Goal: Task Accomplishment & Management: Manage account settings

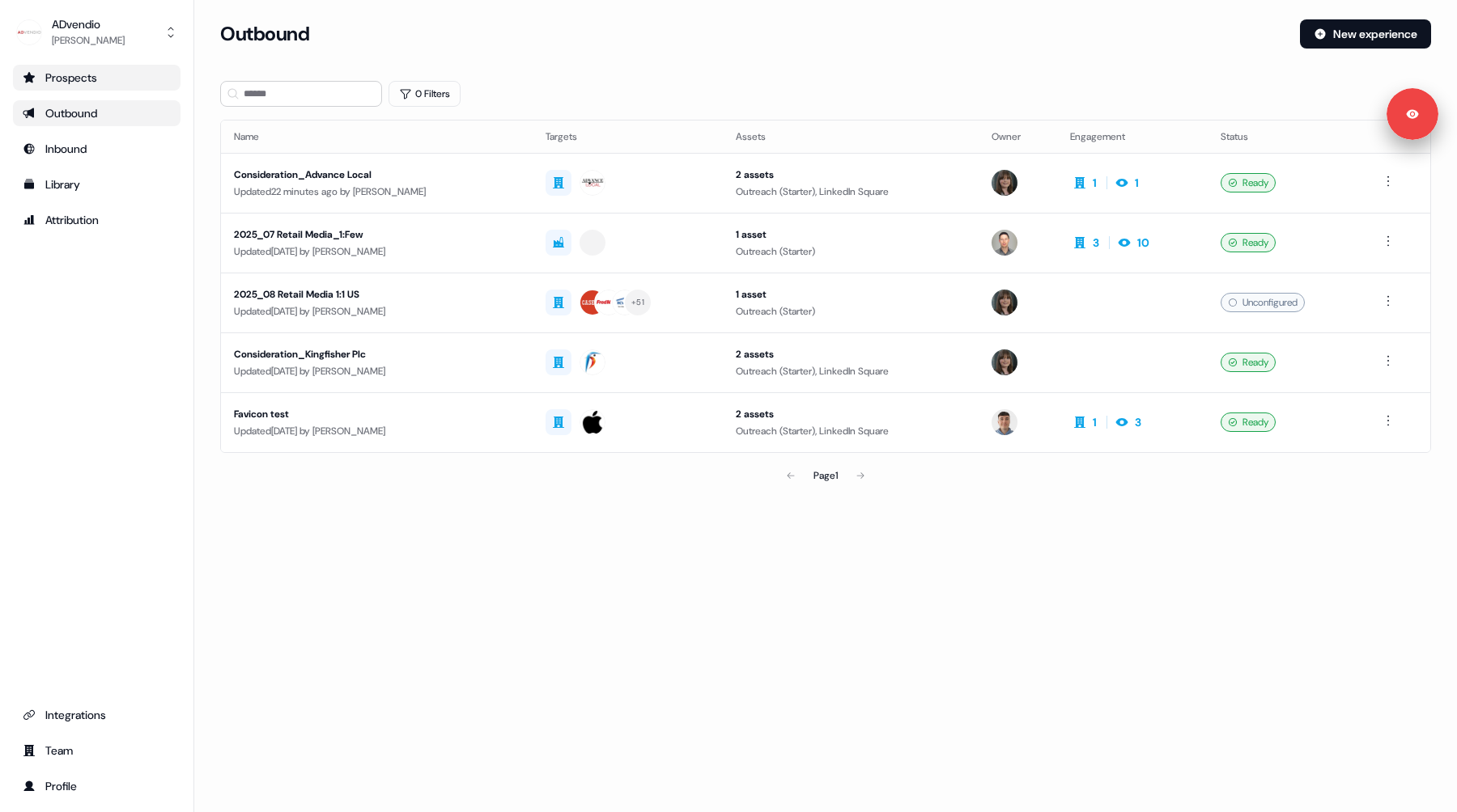
click at [114, 81] on div "Prospects" at bounding box center [97, 77] width 148 height 16
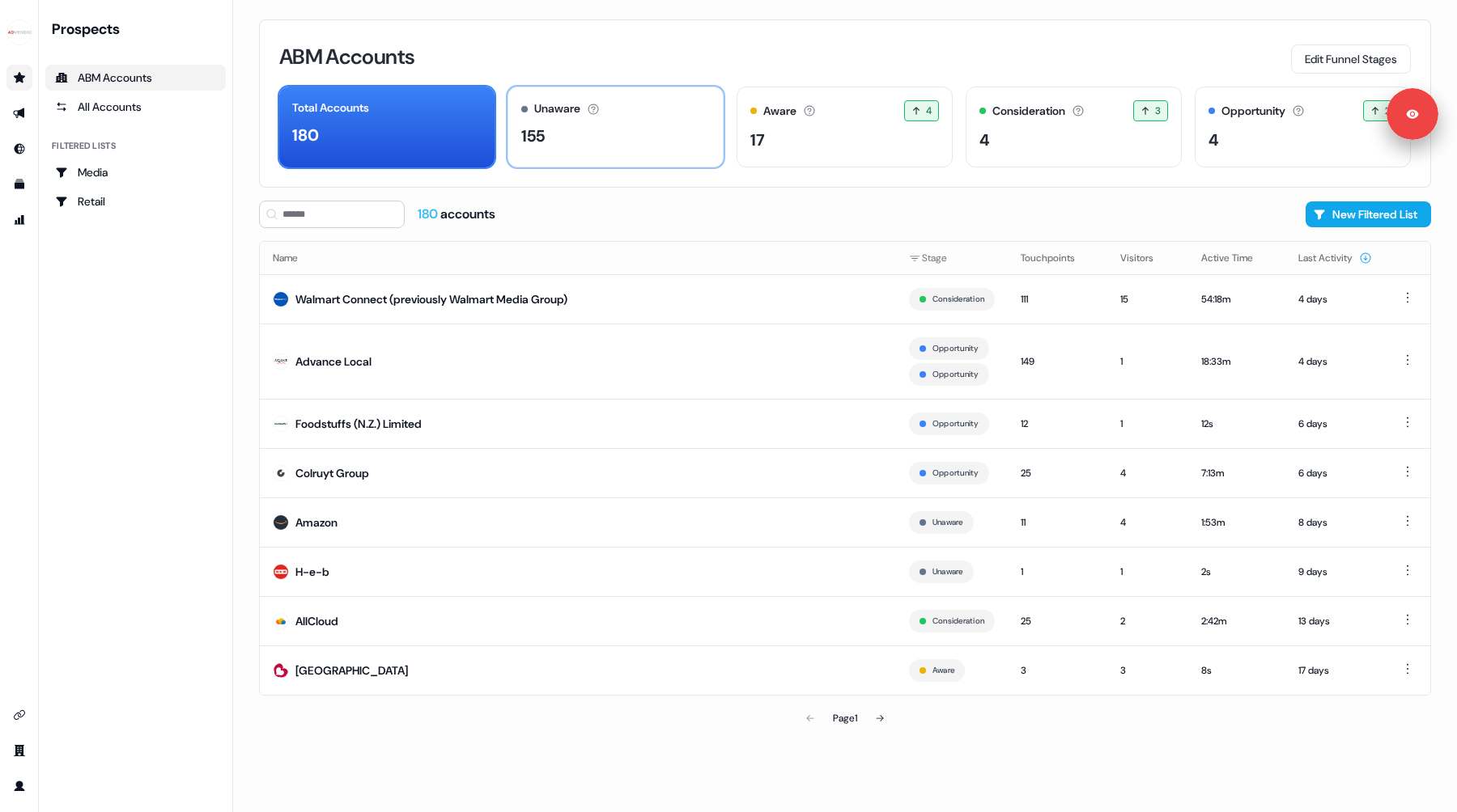
click at [651, 140] on div "155" at bounding box center [615, 136] width 189 height 24
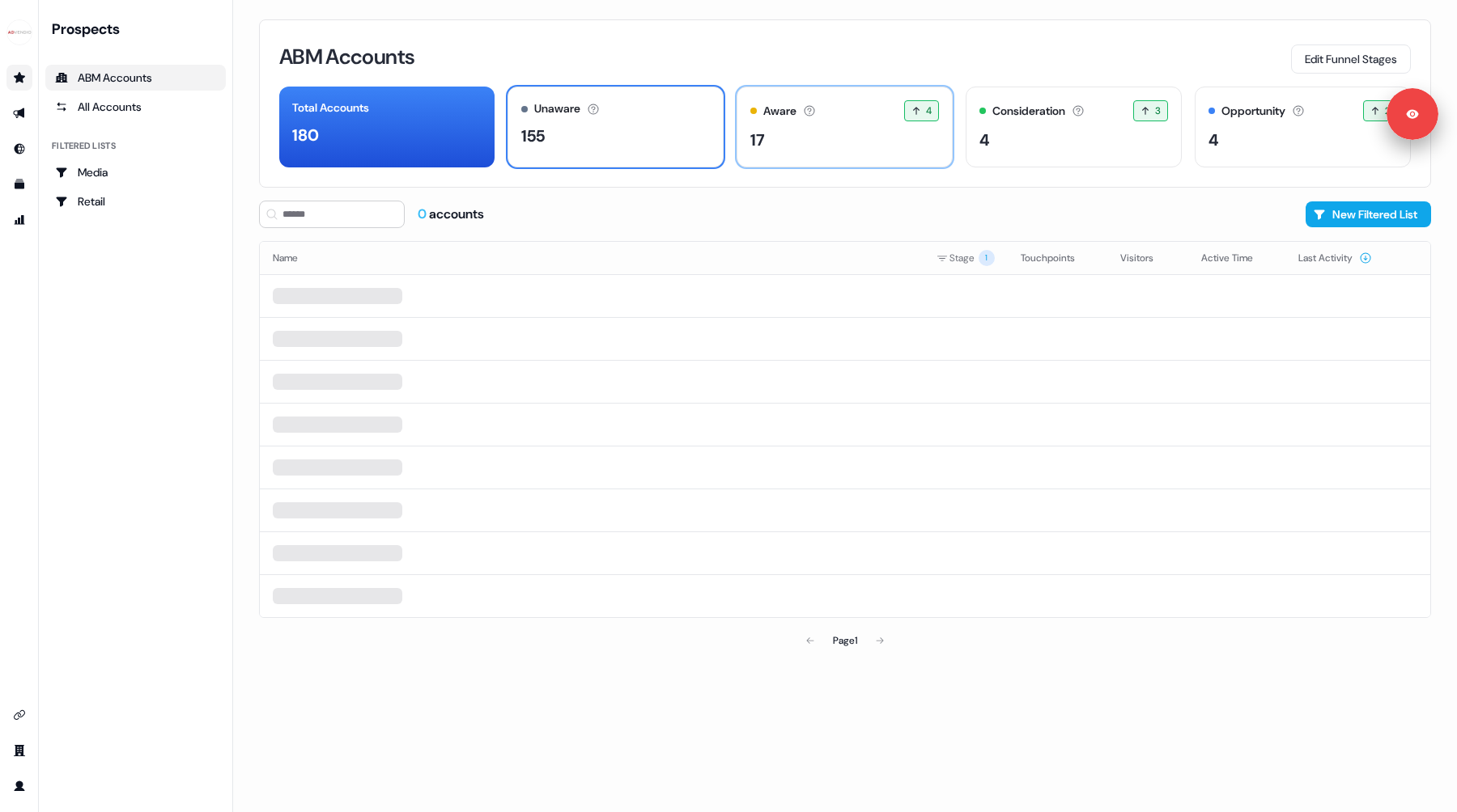
click at [827, 147] on div "17" at bounding box center [844, 140] width 189 height 24
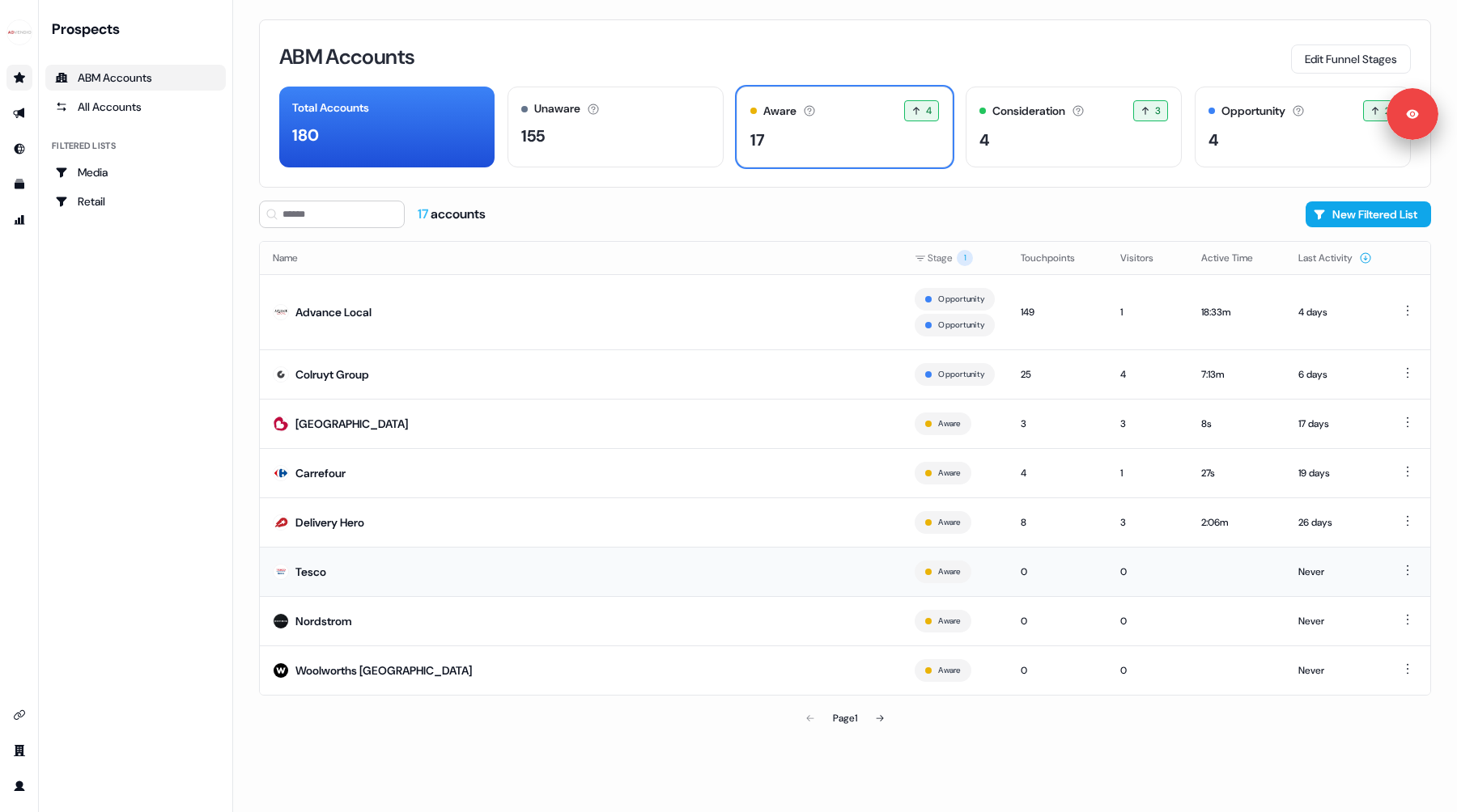
click at [333, 577] on td "Tesco" at bounding box center [581, 571] width 642 height 50
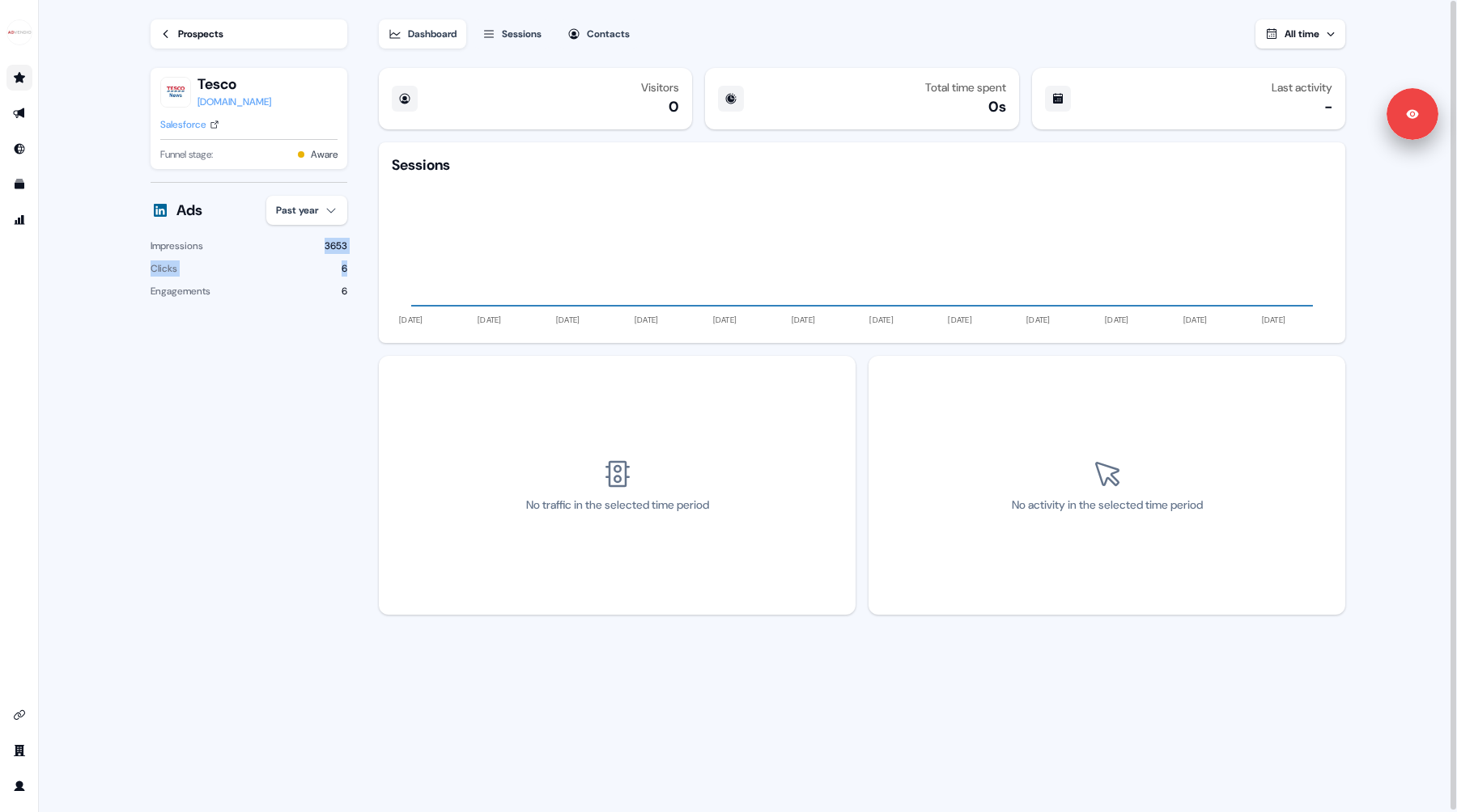
drag, startPoint x: 298, startPoint y: 240, endPoint x: 348, endPoint y: 265, distance: 55.9
click at [352, 263] on section "Loading... Prospects Tesco [DOMAIN_NAME] Salesforce Funnel stage: Aware Ads Pas…" at bounding box center [748, 407] width 1247 height 814
click at [348, 265] on div "Prospects Tesco [DOMAIN_NAME] Salesforce Funnel stage: Aware Ads Past year Impr…" at bounding box center [237, 406] width 225 height 812
drag, startPoint x: 347, startPoint y: 279, endPoint x: 144, endPoint y: 244, distance: 206.0
click at [144, 244] on div "Prospects Tesco [DOMAIN_NAME] Salesforce Funnel stage: Aware Ads Past year Impr…" at bounding box center [237, 406] width 225 height 812
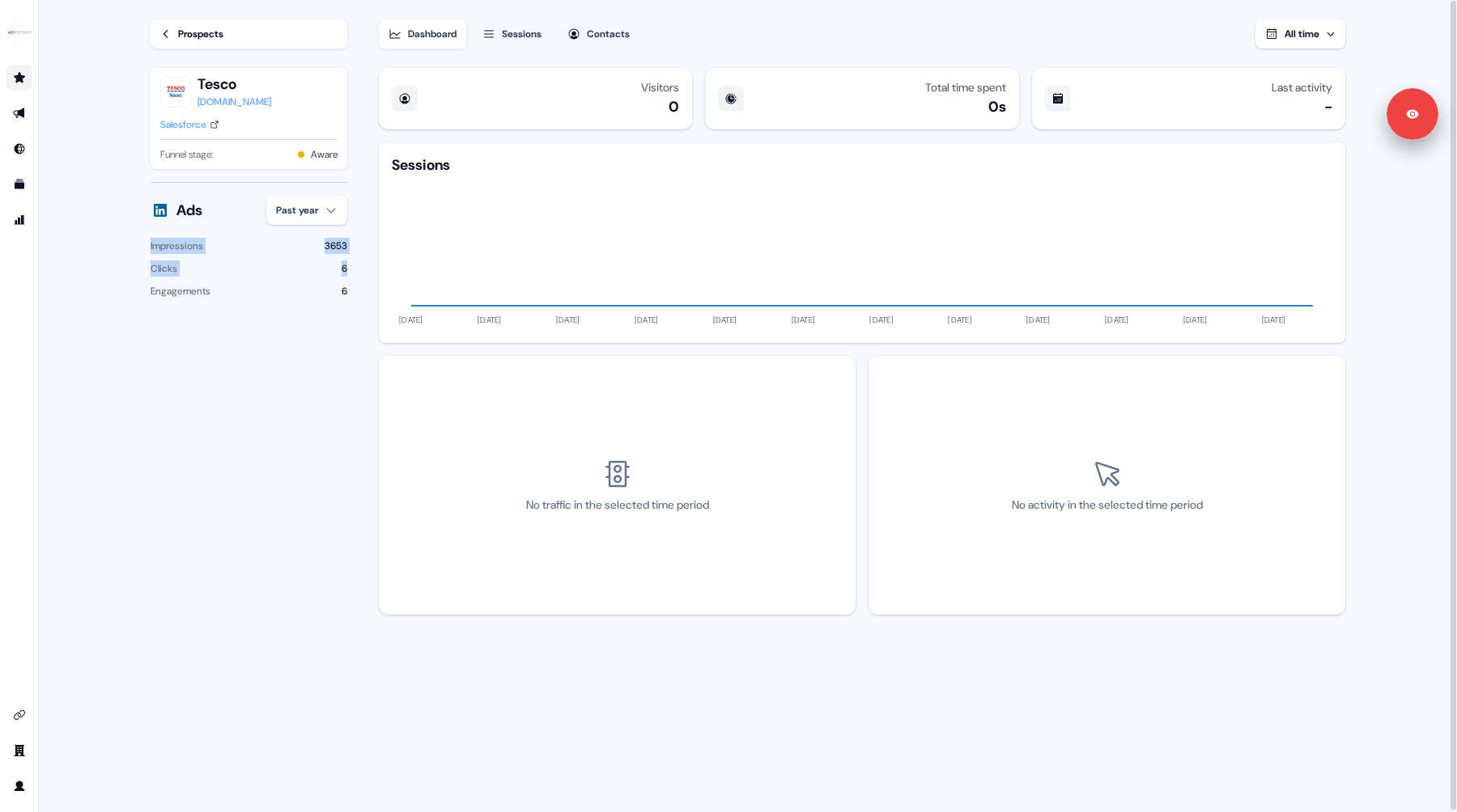
click at [228, 24] on link "Prospects" at bounding box center [250, 34] width 197 height 29
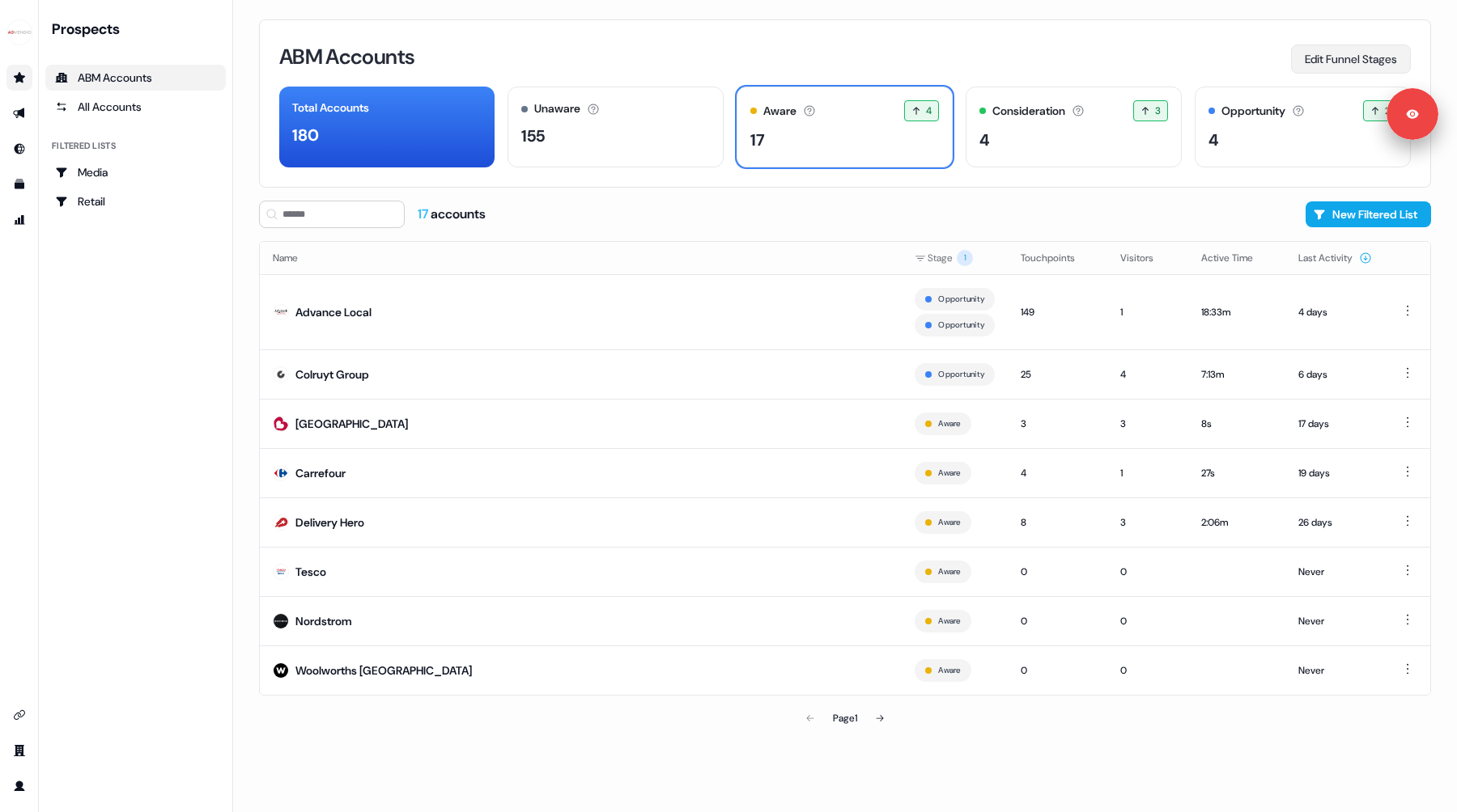
click at [1322, 58] on button "Edit Funnel Stages" at bounding box center [1351, 58] width 120 height 29
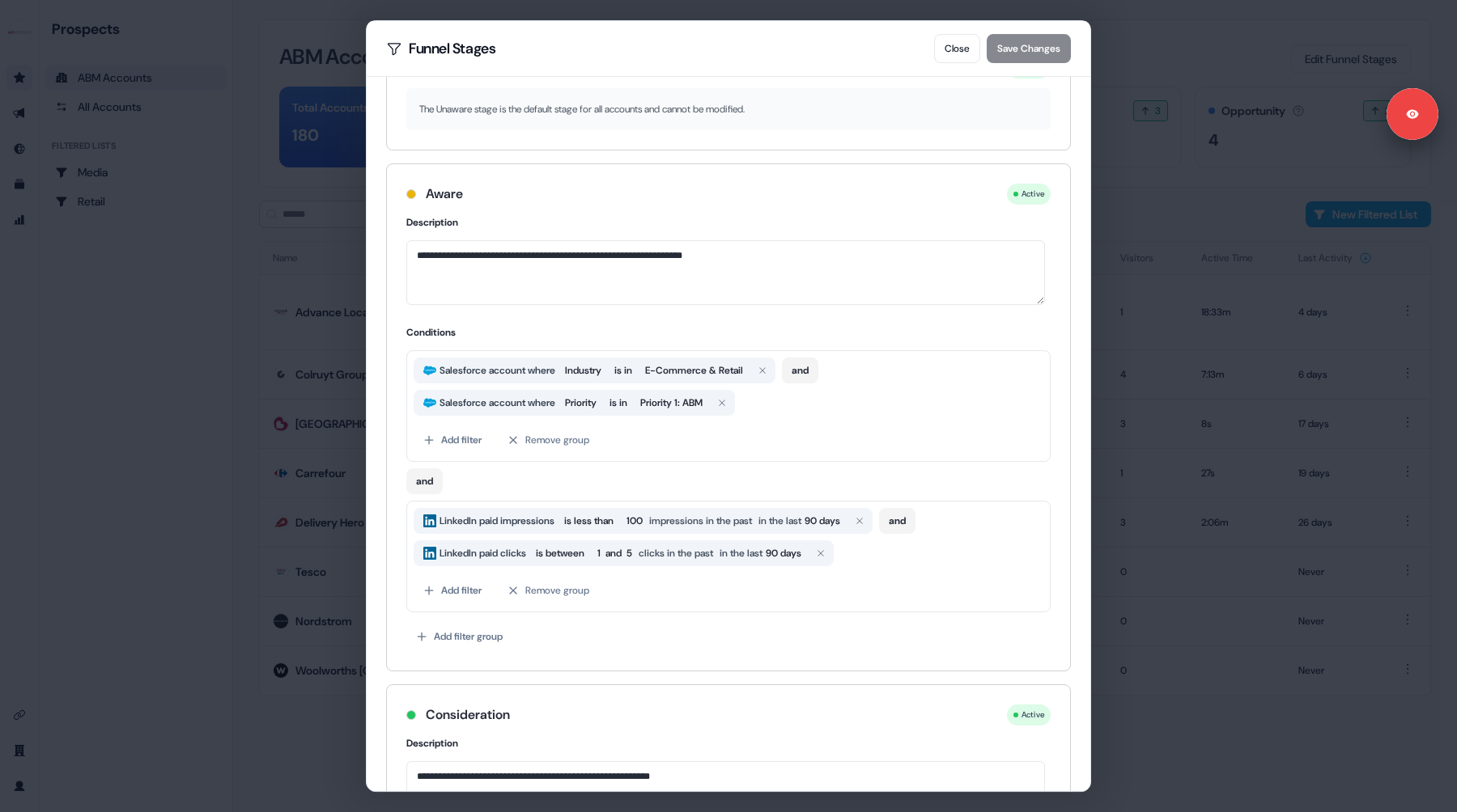
scroll to position [94, 0]
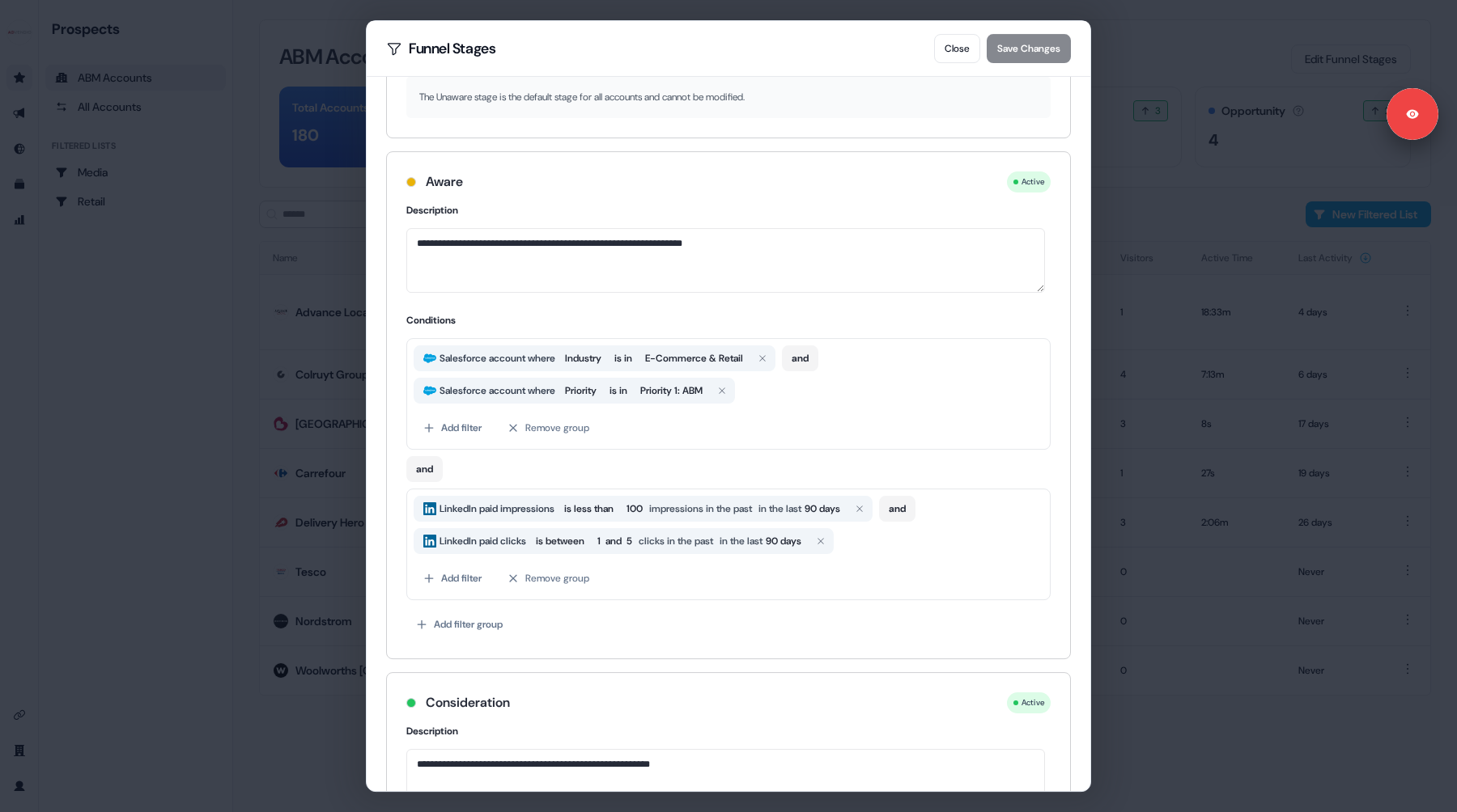
click at [182, 351] on div "**********" at bounding box center [728, 406] width 1457 height 812
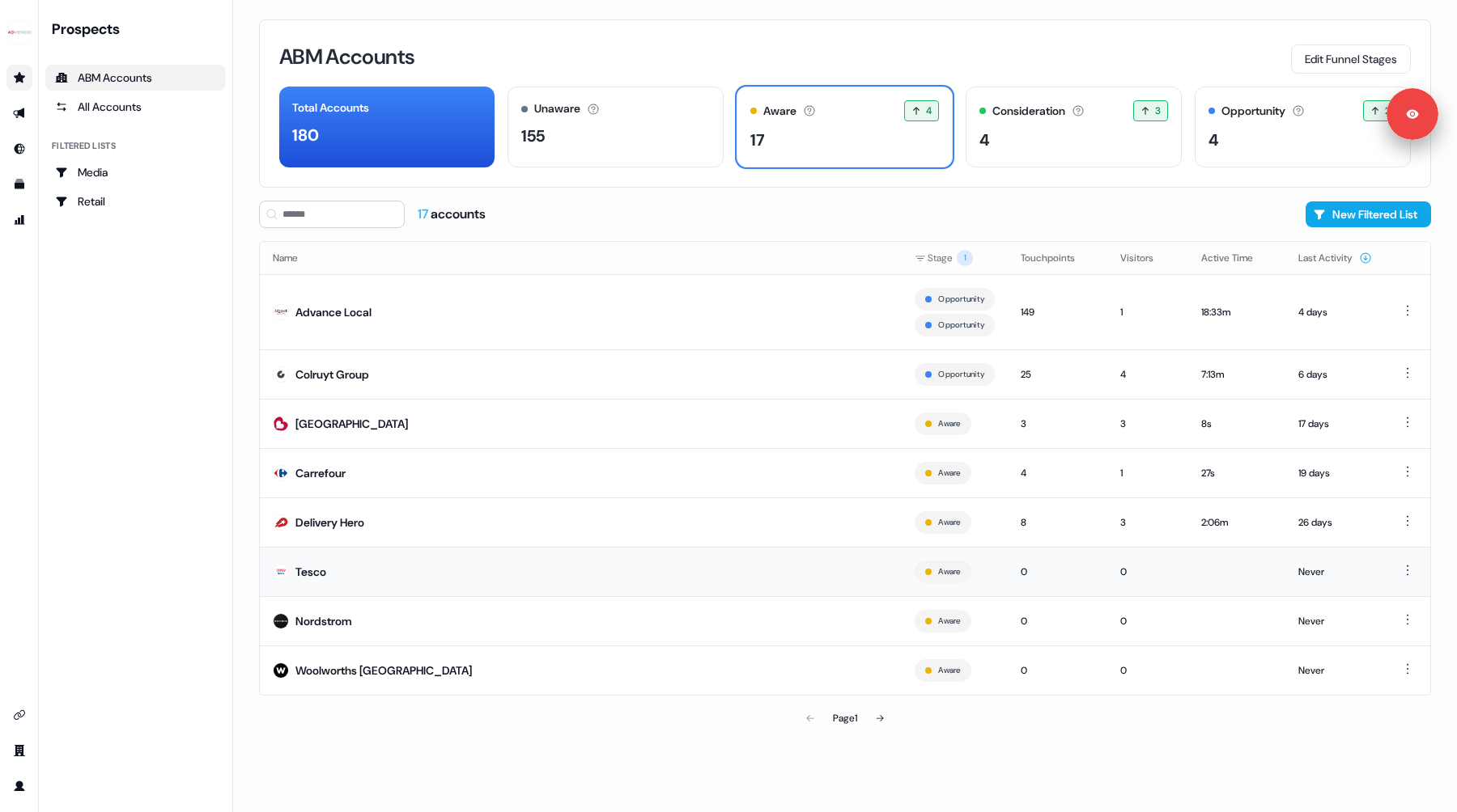
click at [335, 568] on td "Tesco" at bounding box center [581, 571] width 642 height 50
click at [1306, 47] on button "Edit Funnel Stages" at bounding box center [1351, 58] width 120 height 29
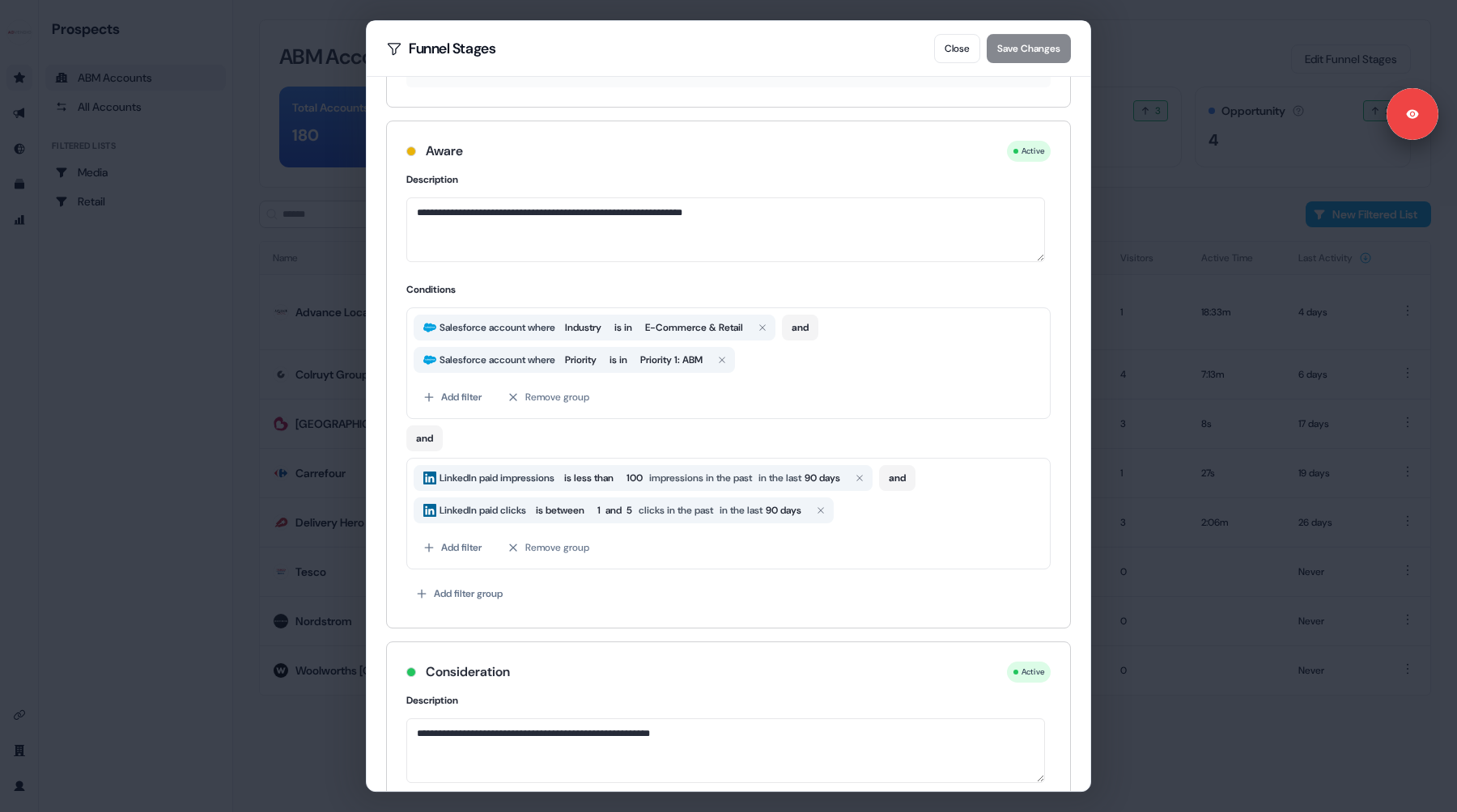
scroll to position [114, 0]
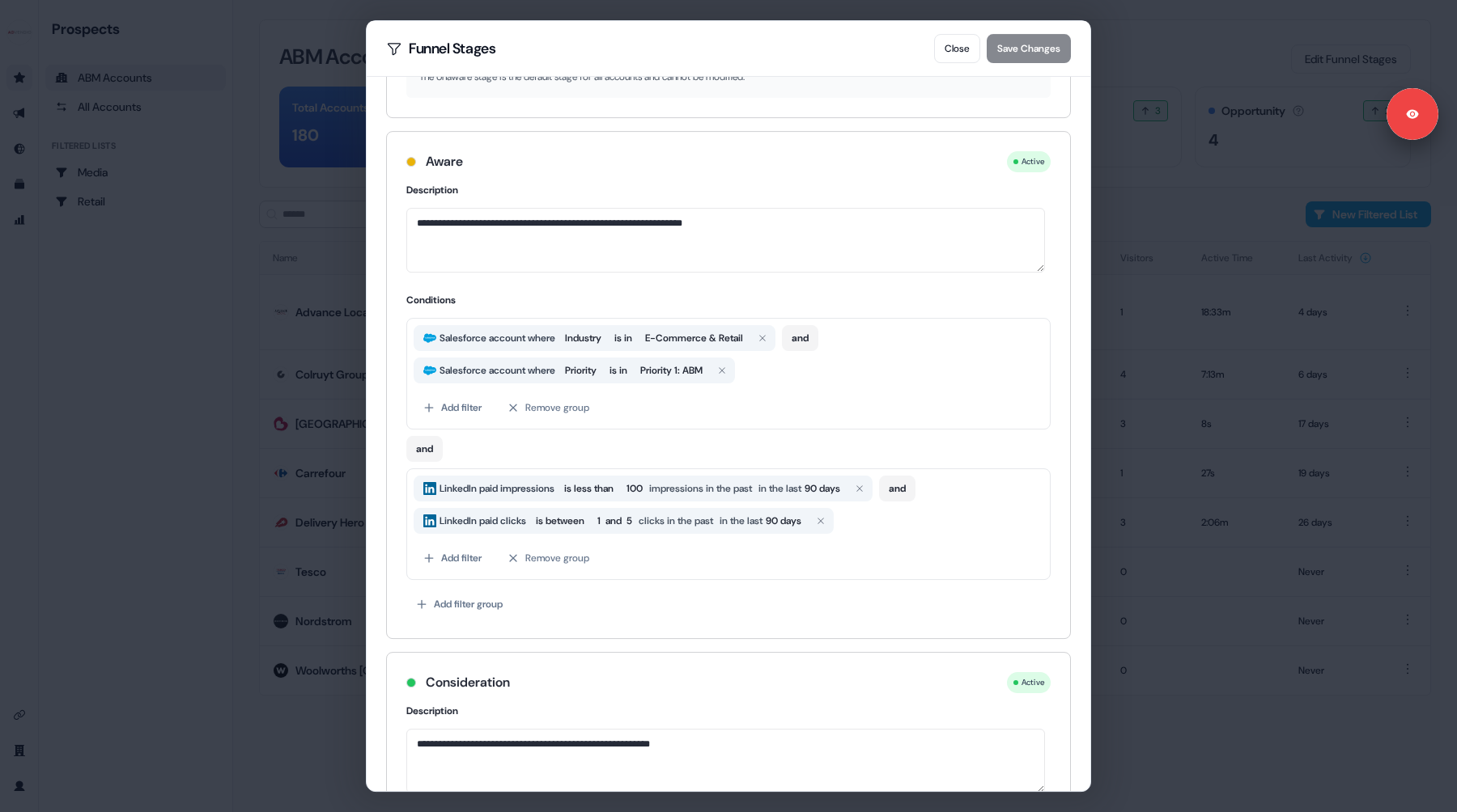
click at [221, 519] on div "**********" at bounding box center [728, 406] width 1457 height 812
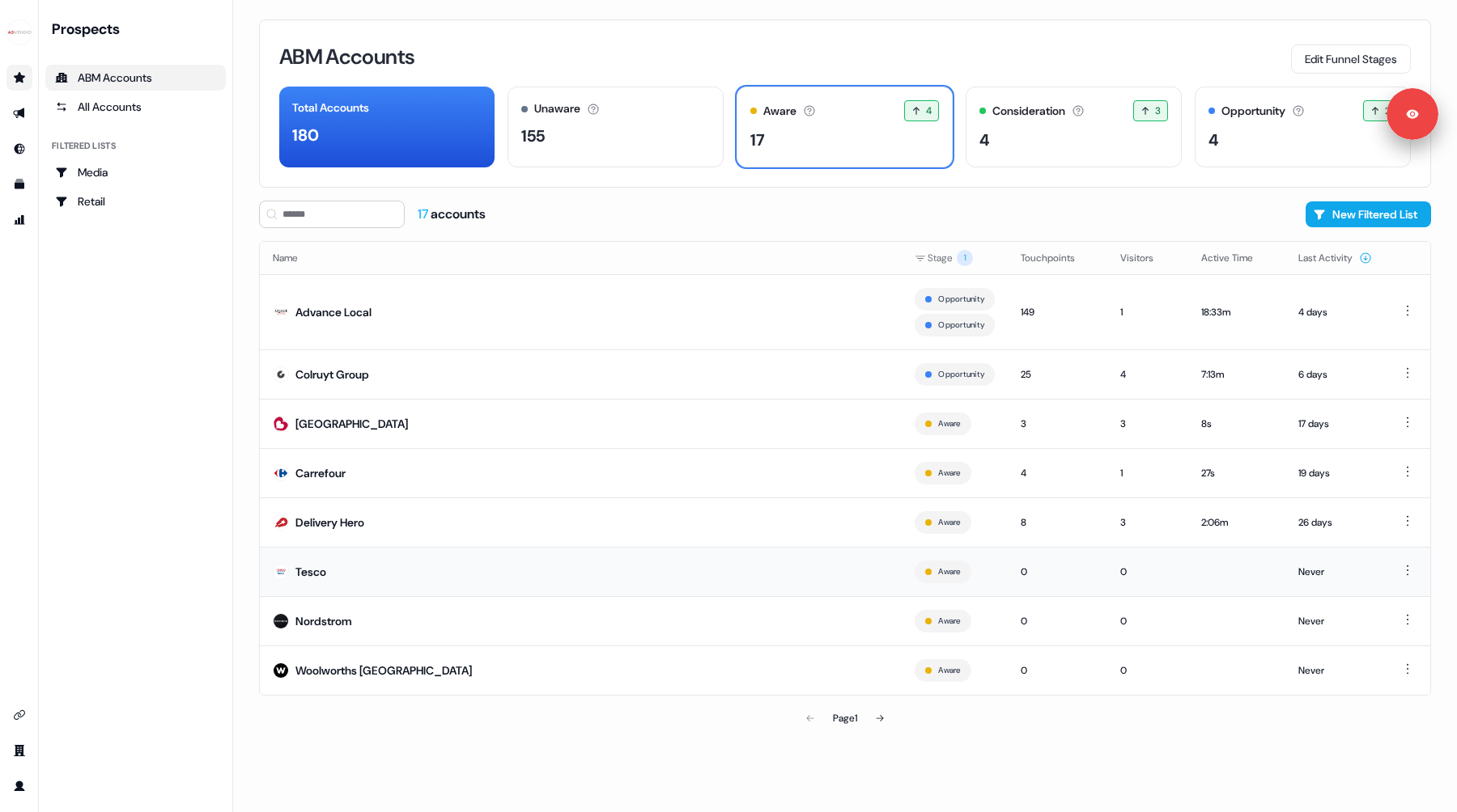
click at [370, 572] on td "Tesco" at bounding box center [581, 571] width 642 height 50
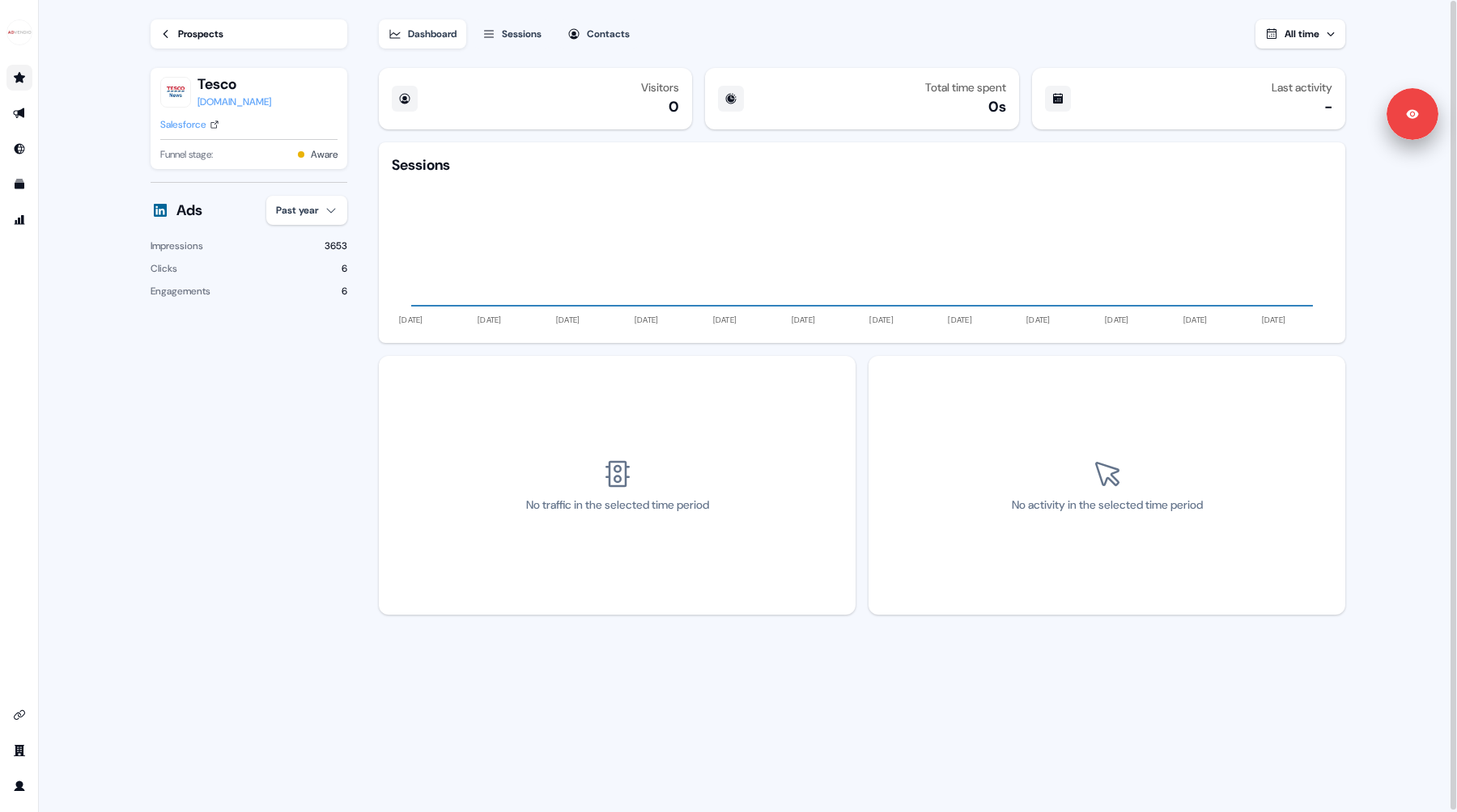
click at [208, 23] on link "Prospects" at bounding box center [250, 34] width 197 height 29
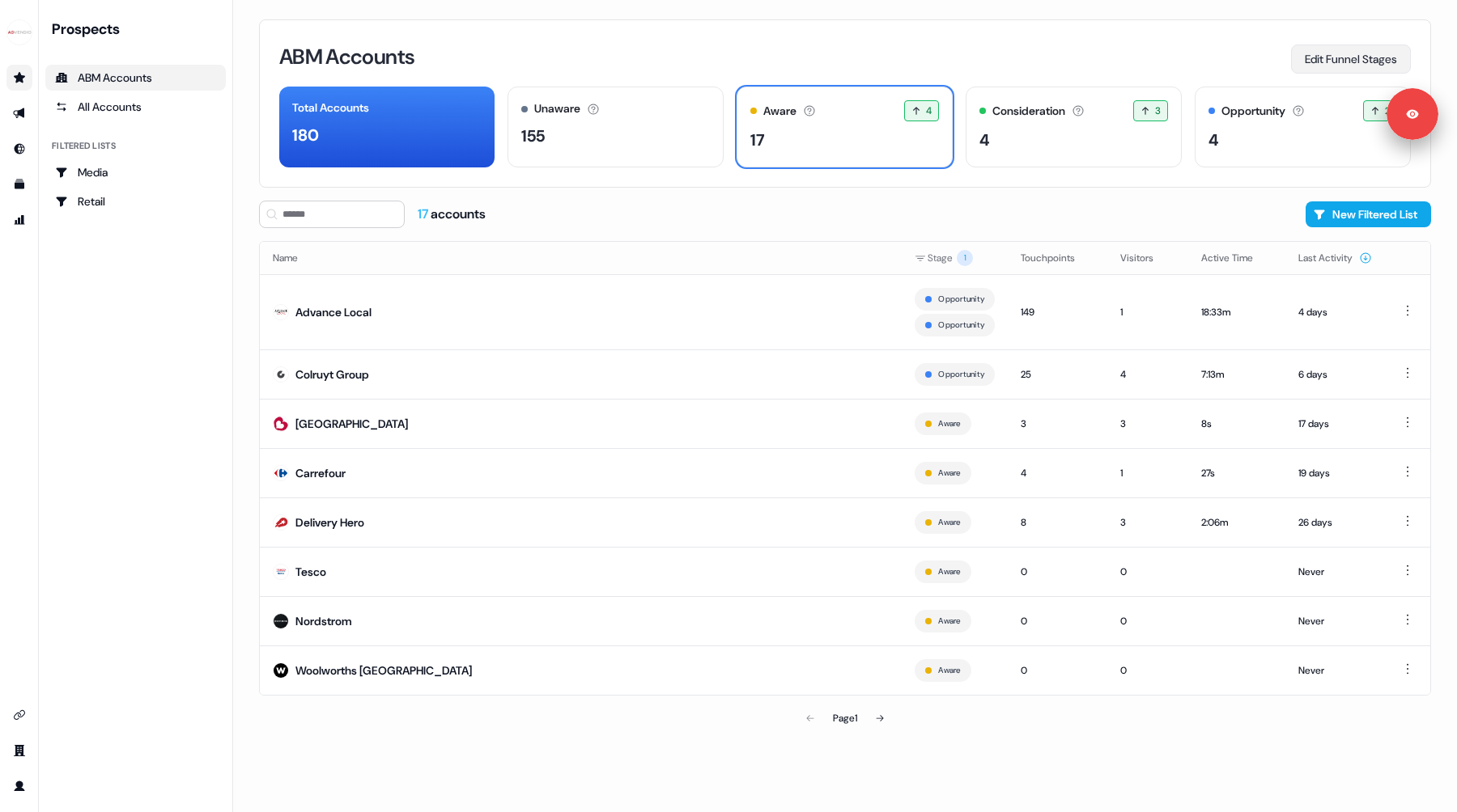
click at [1321, 60] on button "Edit Funnel Stages" at bounding box center [1351, 58] width 120 height 29
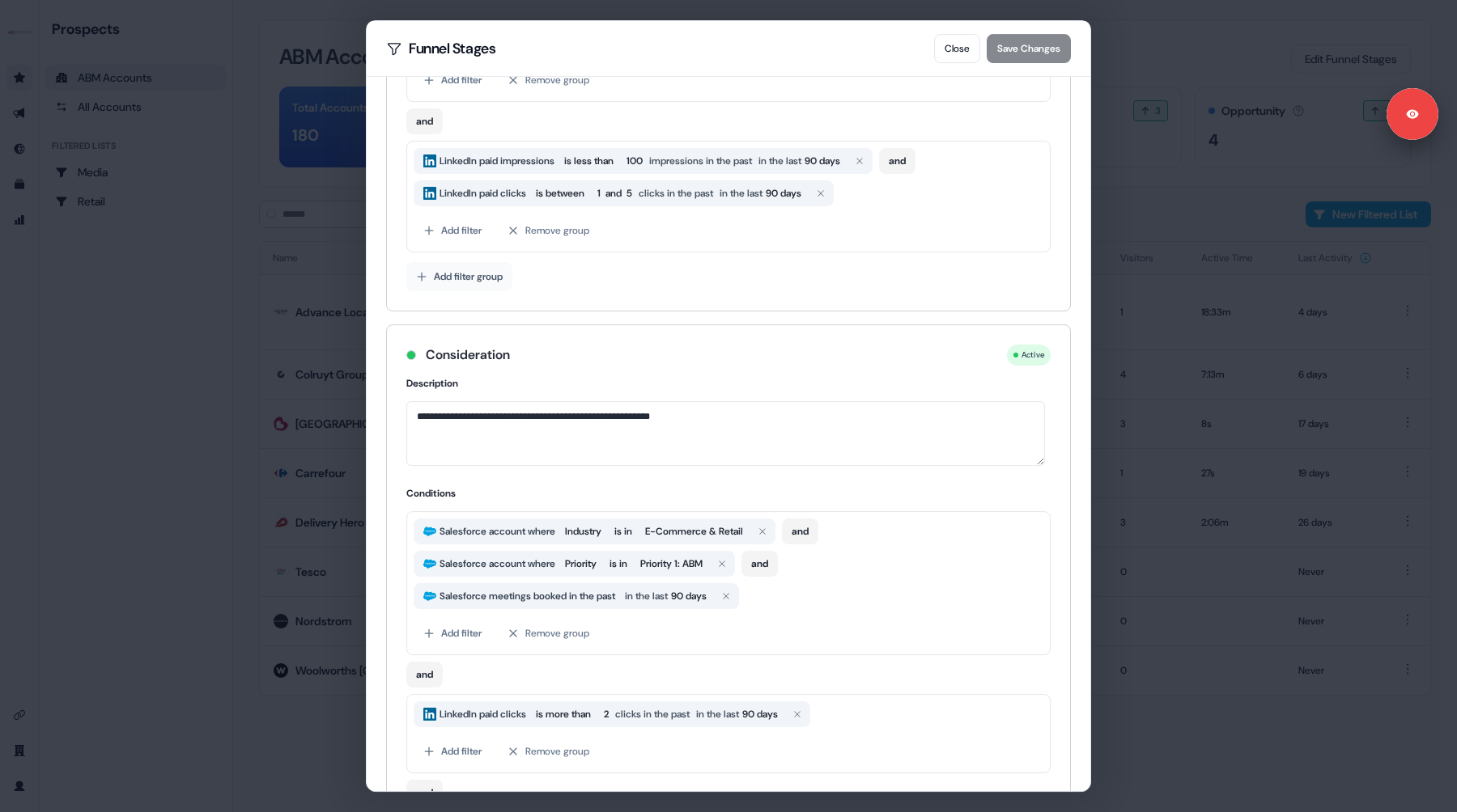
scroll to position [450, 0]
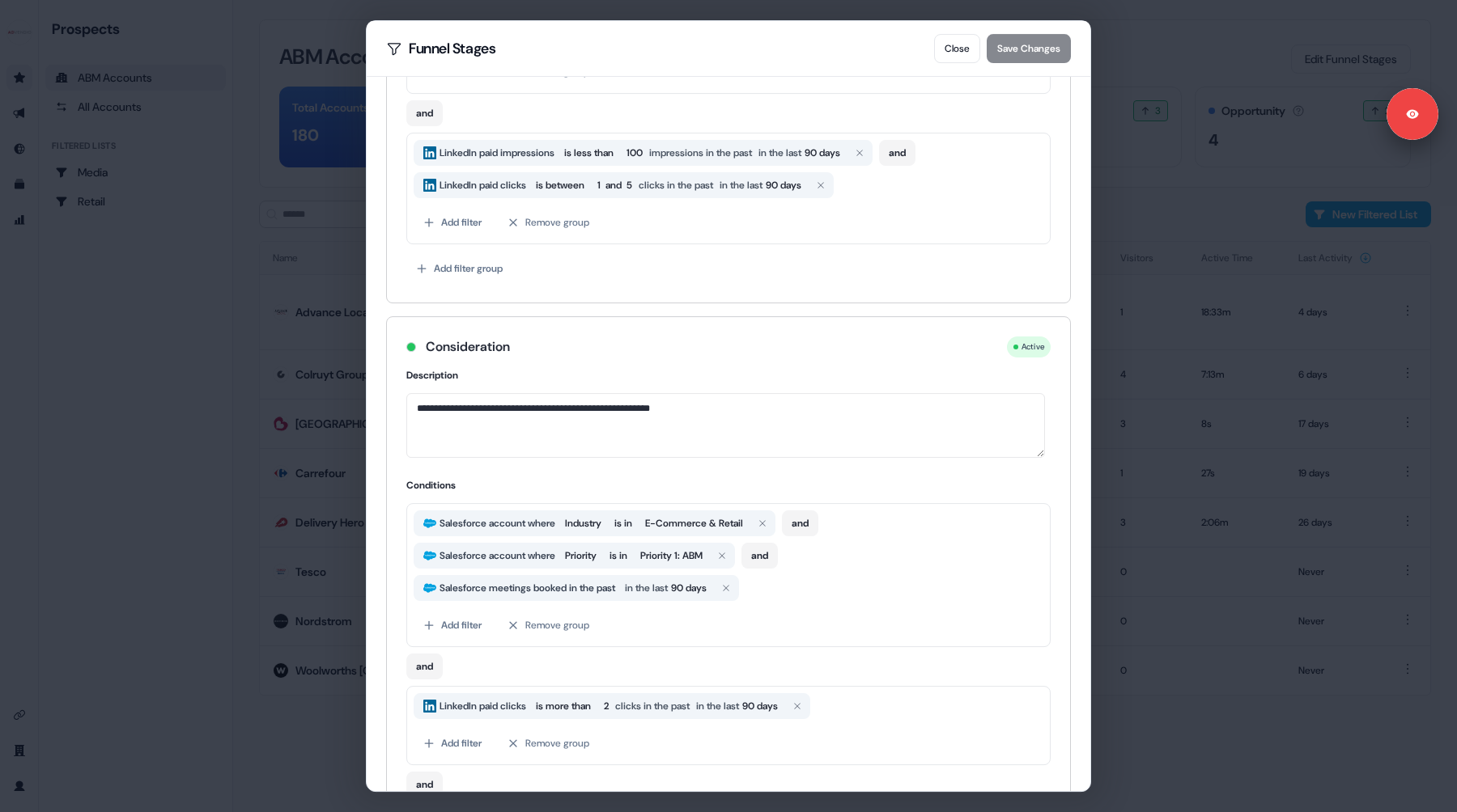
drag, startPoint x: 439, startPoint y: 345, endPoint x: 502, endPoint y: 357, distance: 64.1
click at [502, 357] on div "Consideration Active" at bounding box center [728, 347] width 645 height 21
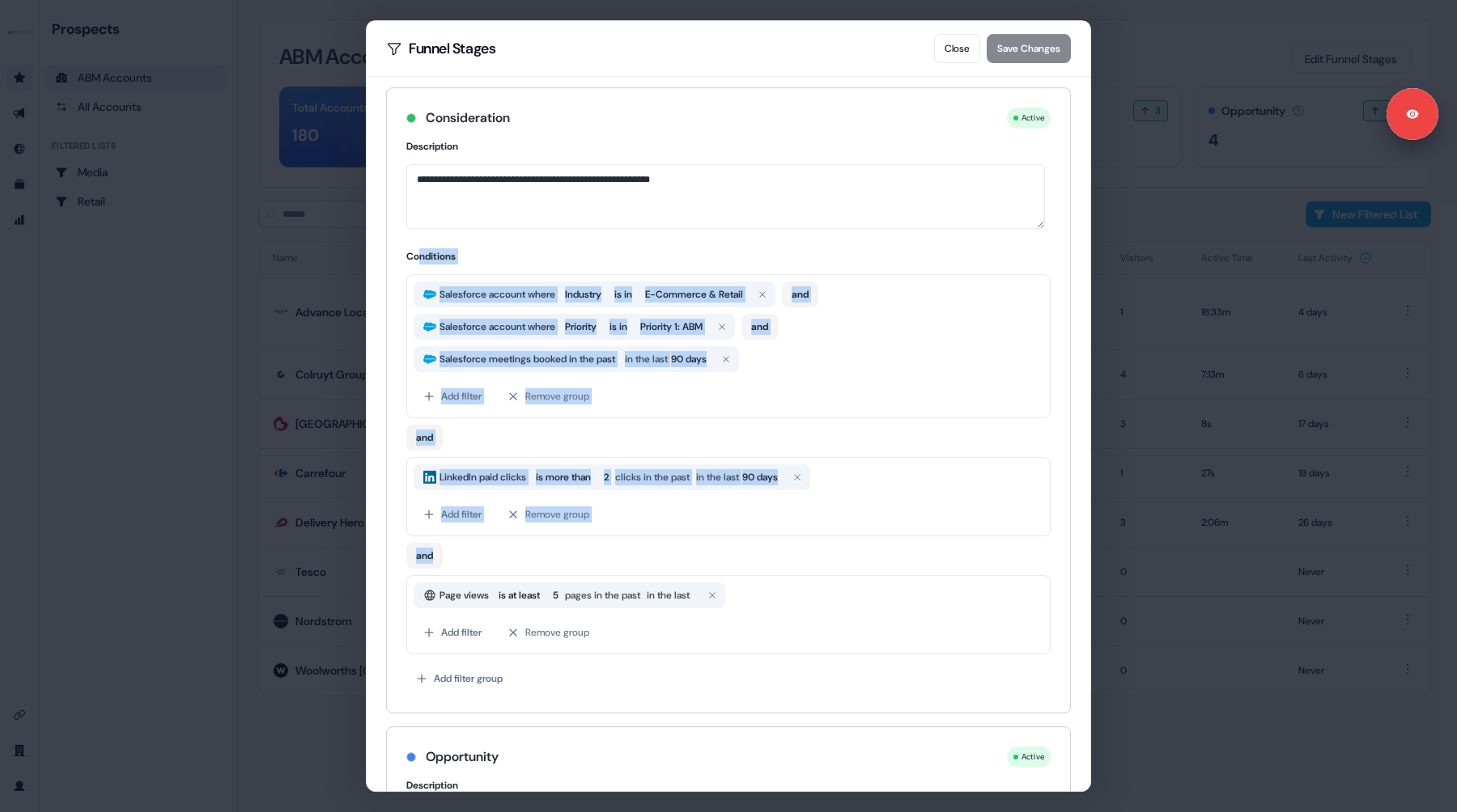
scroll to position [729, 0]
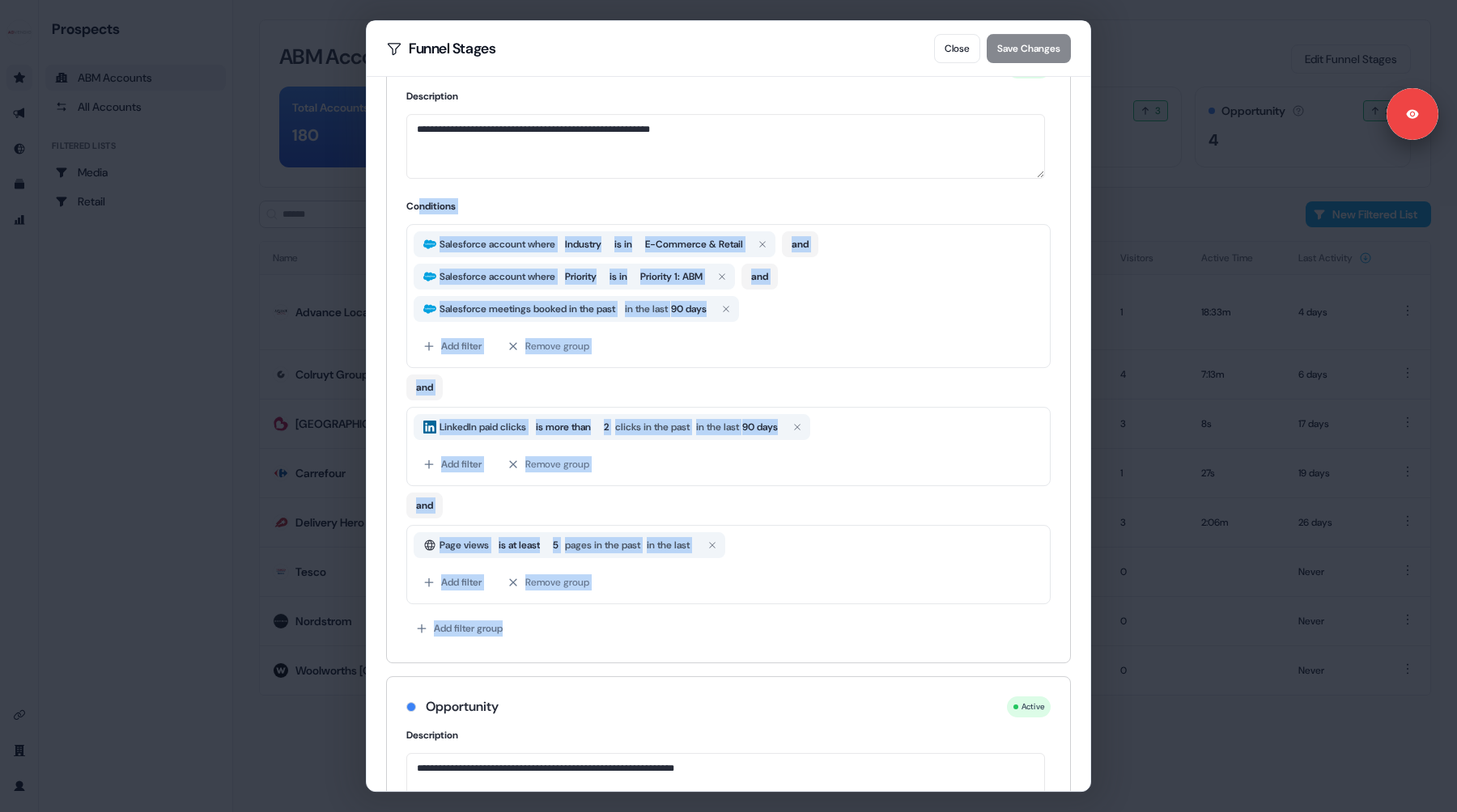
drag, startPoint x: 428, startPoint y: 399, endPoint x: 570, endPoint y: 639, distance: 278.9
click at [570, 639] on div "Conditions Salesforce account where Industry is in E-Commerce & Retail and Sale…" at bounding box center [728, 420] width 645 height 445
click at [570, 638] on div "Add filter group" at bounding box center [728, 628] width 645 height 29
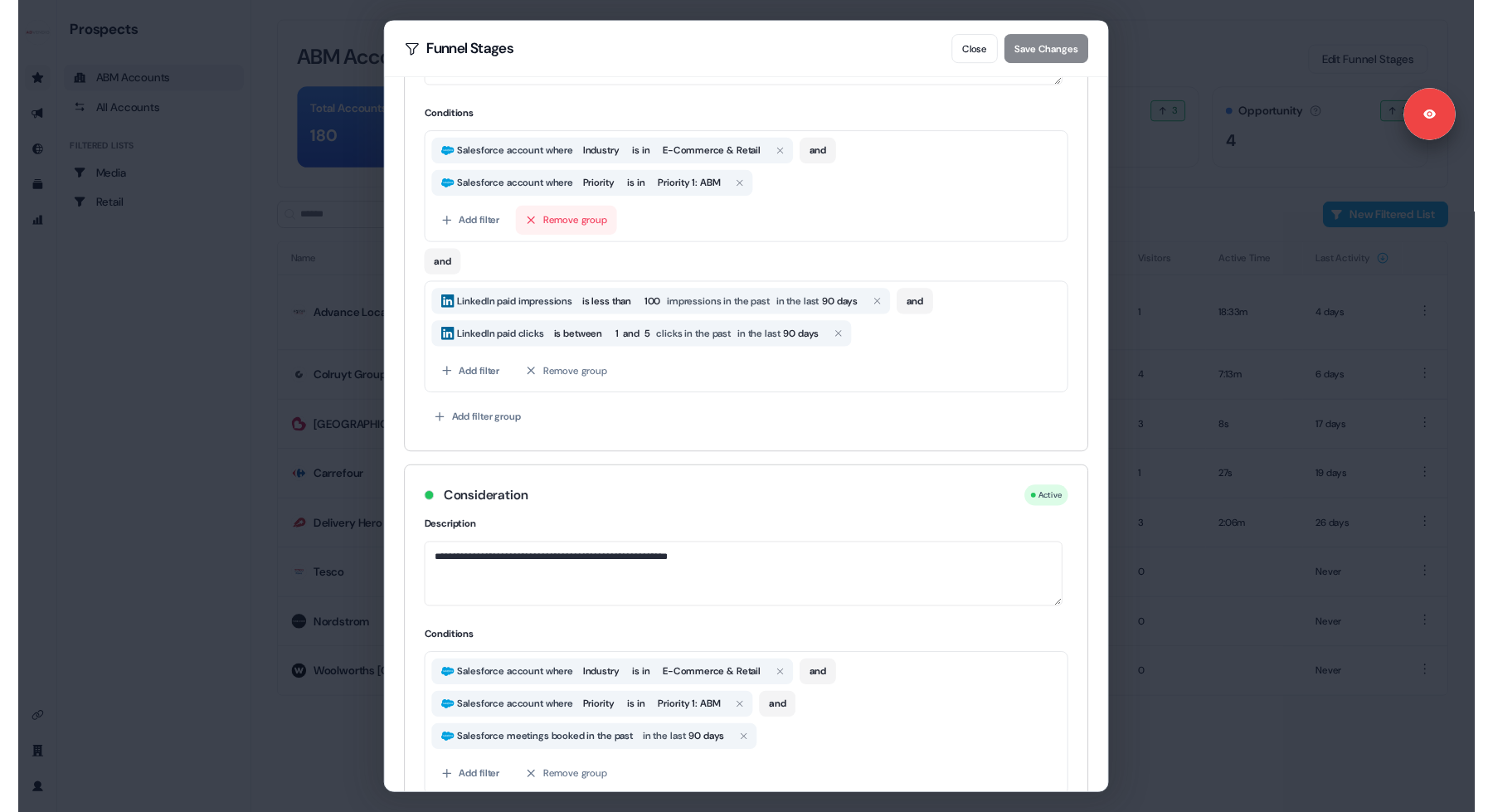
scroll to position [0, 0]
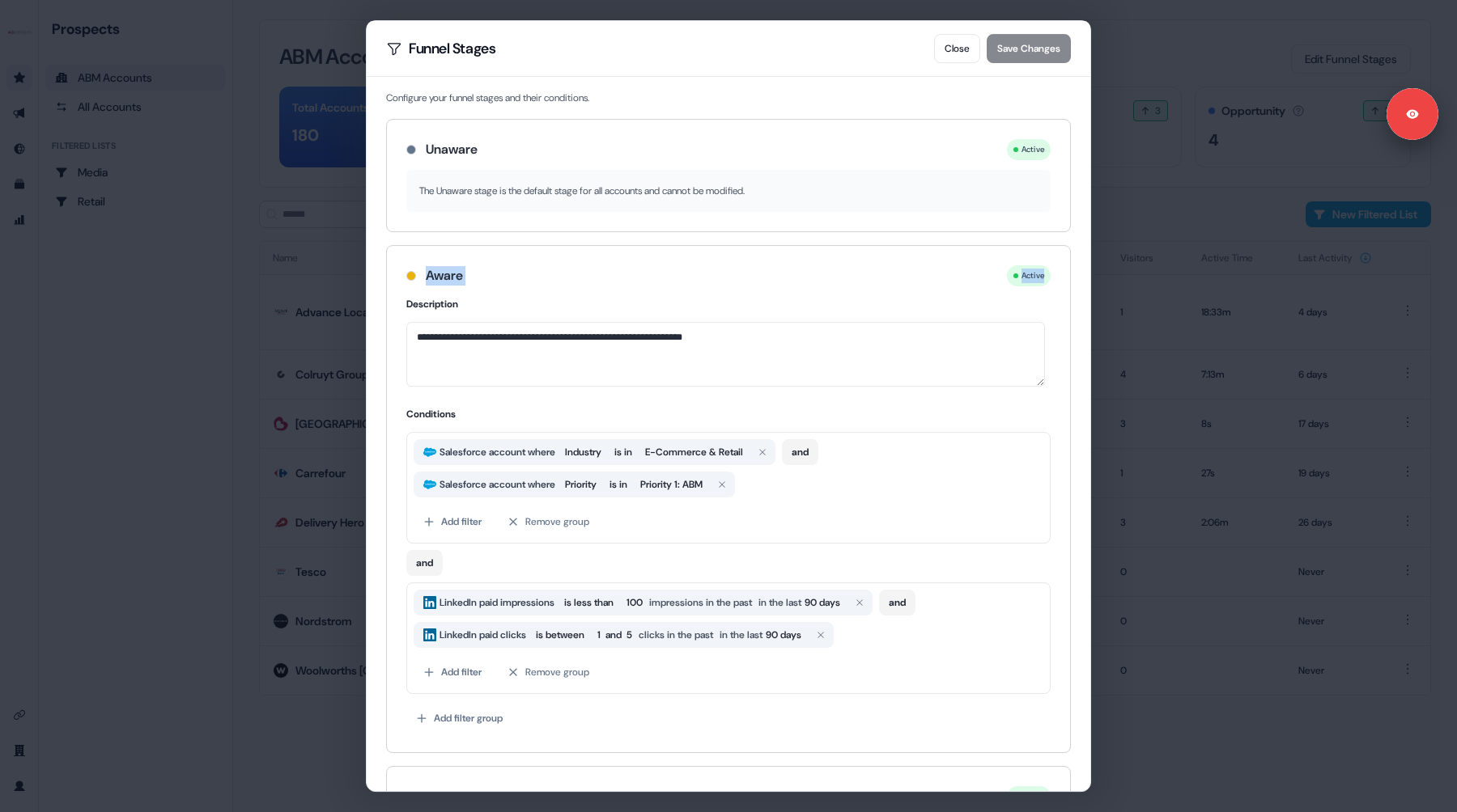
drag, startPoint x: 423, startPoint y: 268, endPoint x: 494, endPoint y: 328, distance: 93.0
click at [494, 328] on div "**********" at bounding box center [729, 499] width 685 height 508
drag, startPoint x: 421, startPoint y: 145, endPoint x: 481, endPoint y: 152, distance: 60.4
click at [481, 152] on div "Unaware Active" at bounding box center [728, 149] width 645 height 21
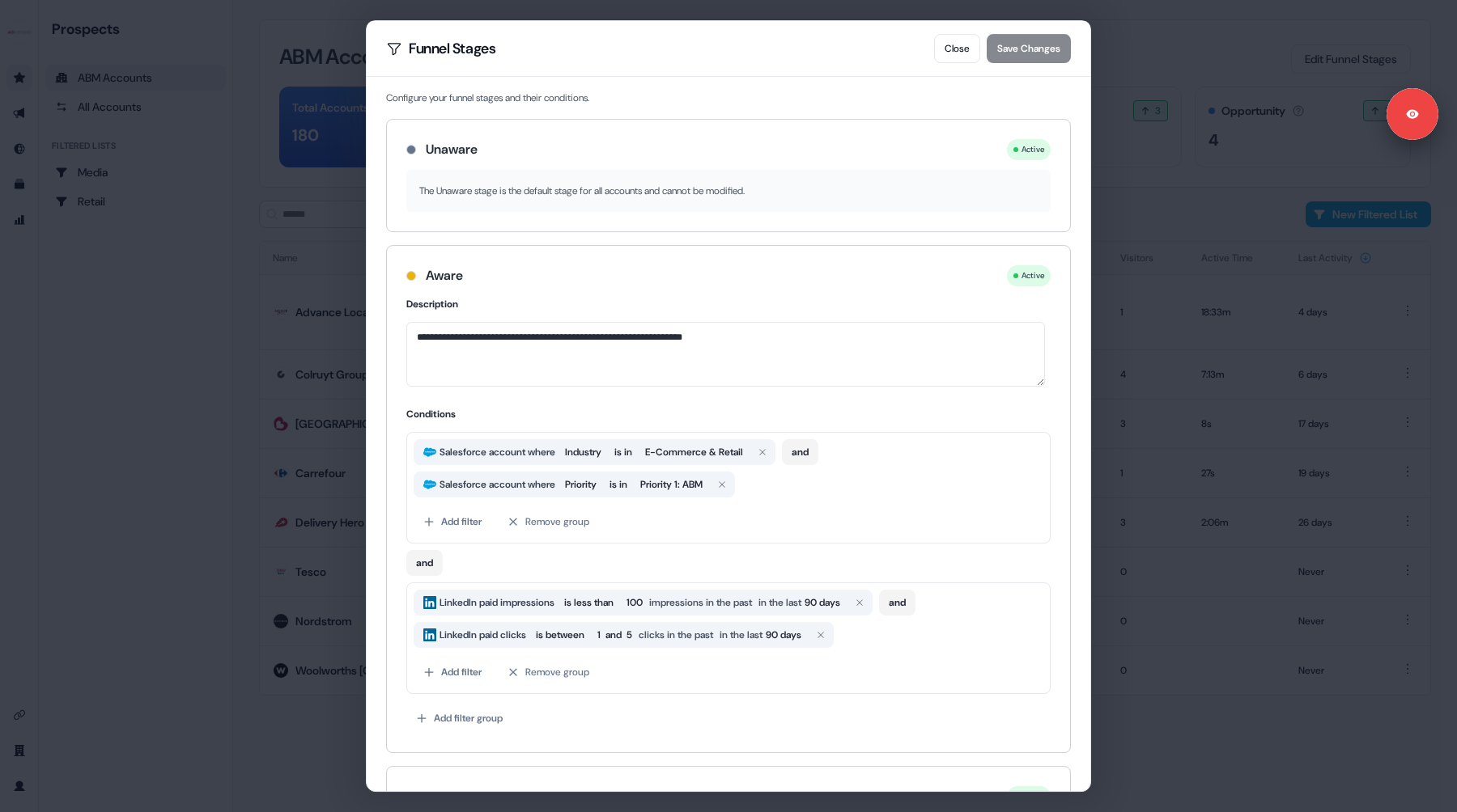
click at [186, 333] on div "**********" at bounding box center [728, 406] width 1457 height 812
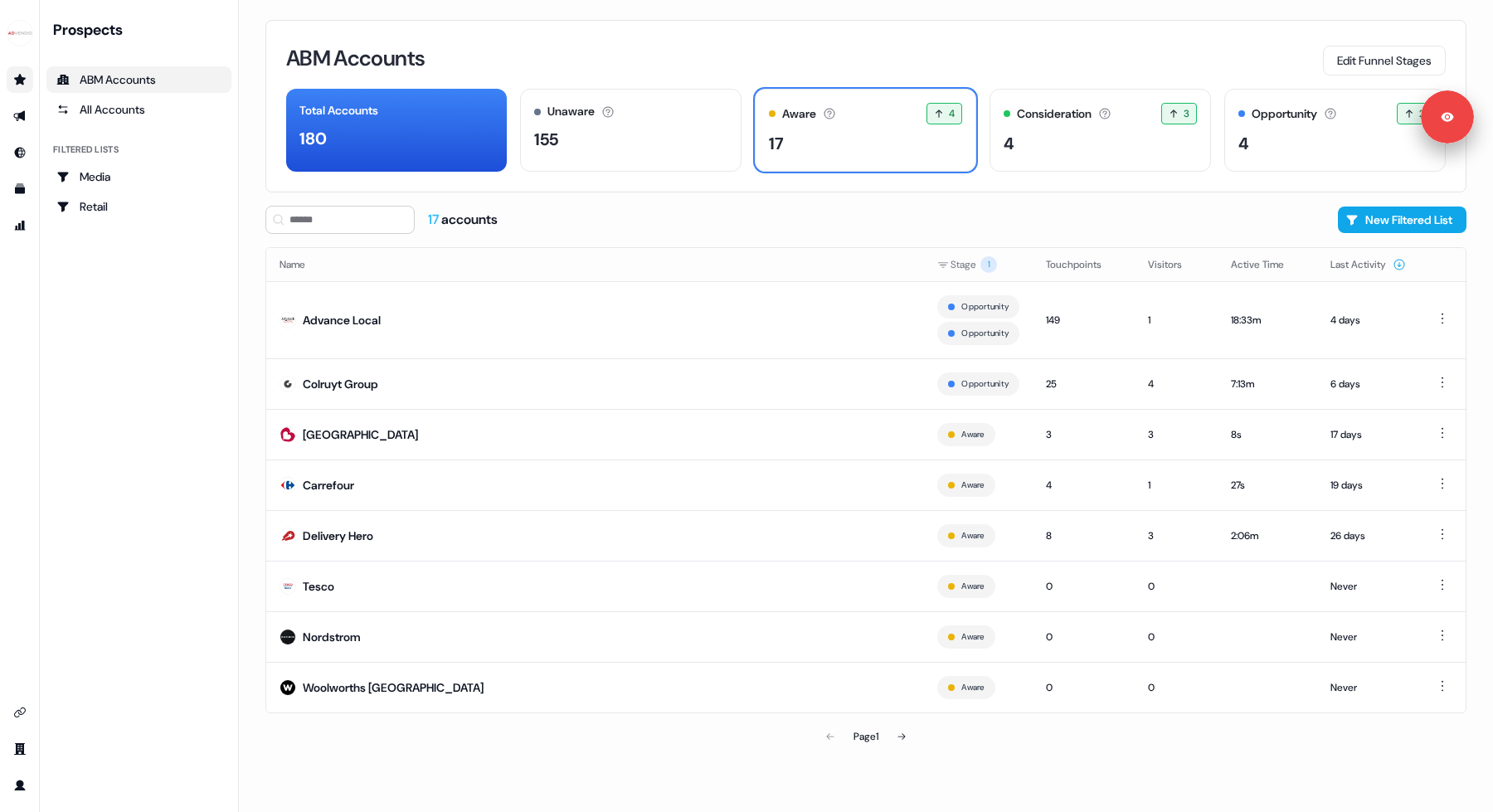
click at [942, 40] on div "ABM Accounts Edit Funnel Stages" at bounding box center [866, 58] width 1159 height 35
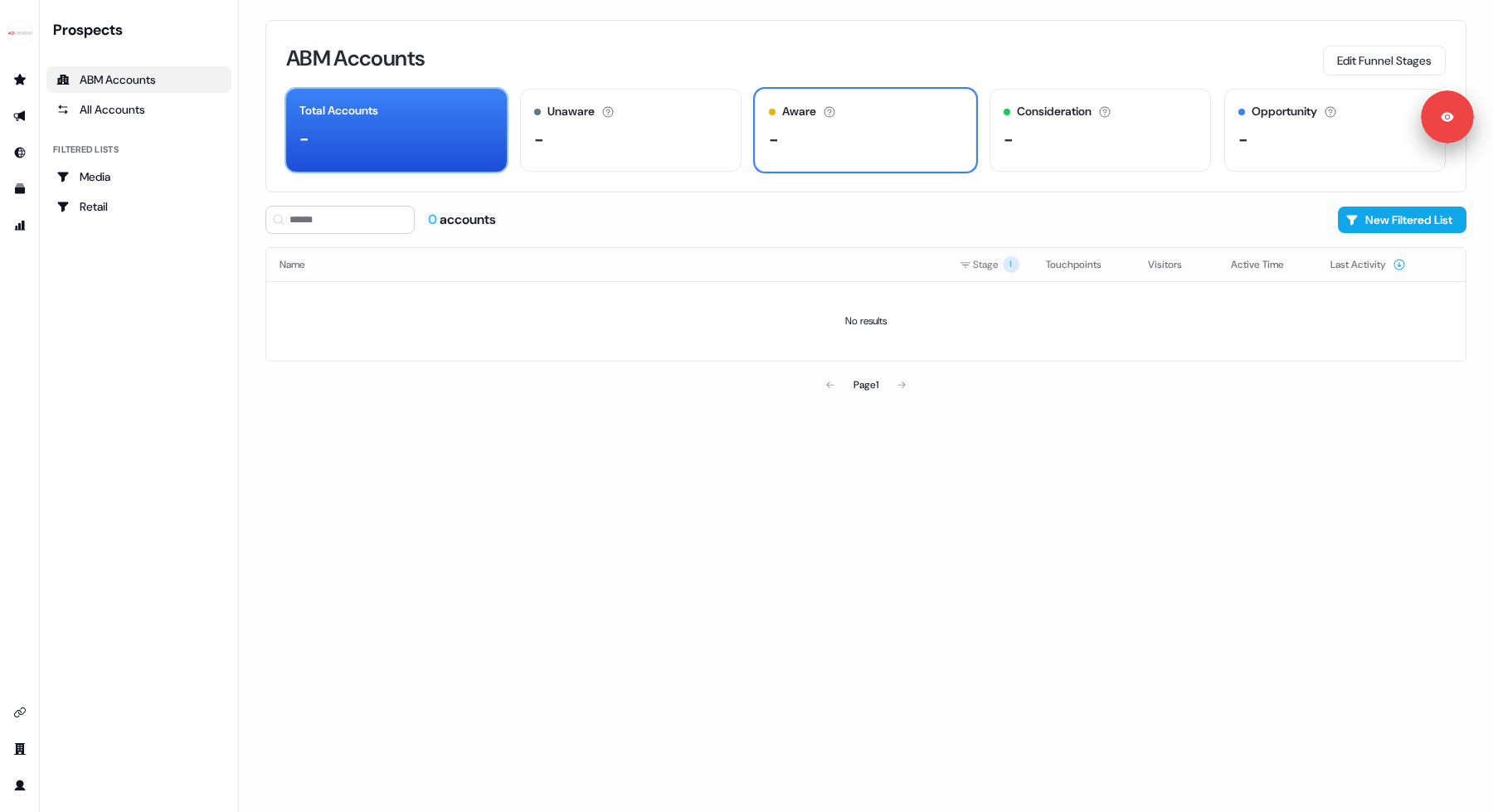
click at [469, 131] on div "-" at bounding box center [397, 138] width 194 height 25
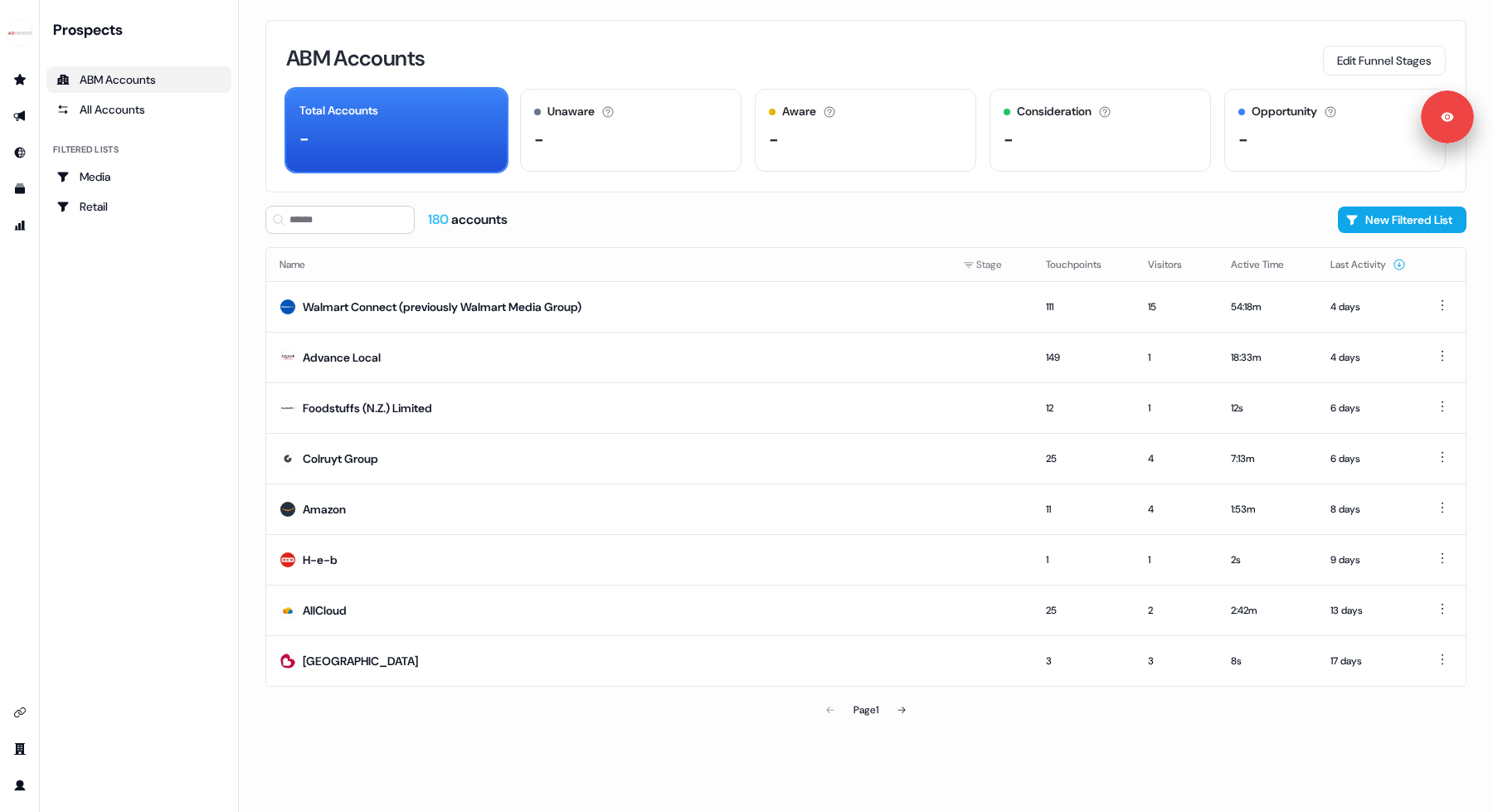
click at [629, 39] on div "ABM Accounts Edit Funnel Stages Total Accounts - Unaware The default stage all …" at bounding box center [866, 107] width 1202 height 173
